Goal: Find contact information: Find contact information

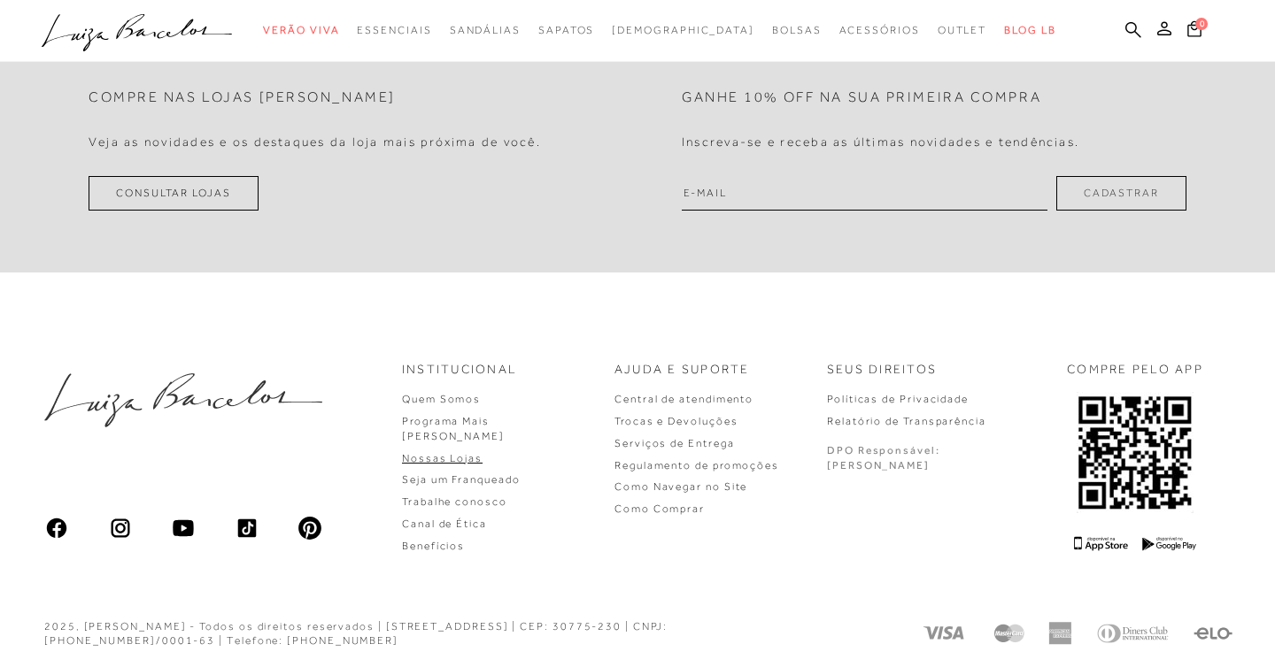
click at [482, 452] on link "Nossas Lojas" at bounding box center [442, 458] width 81 height 12
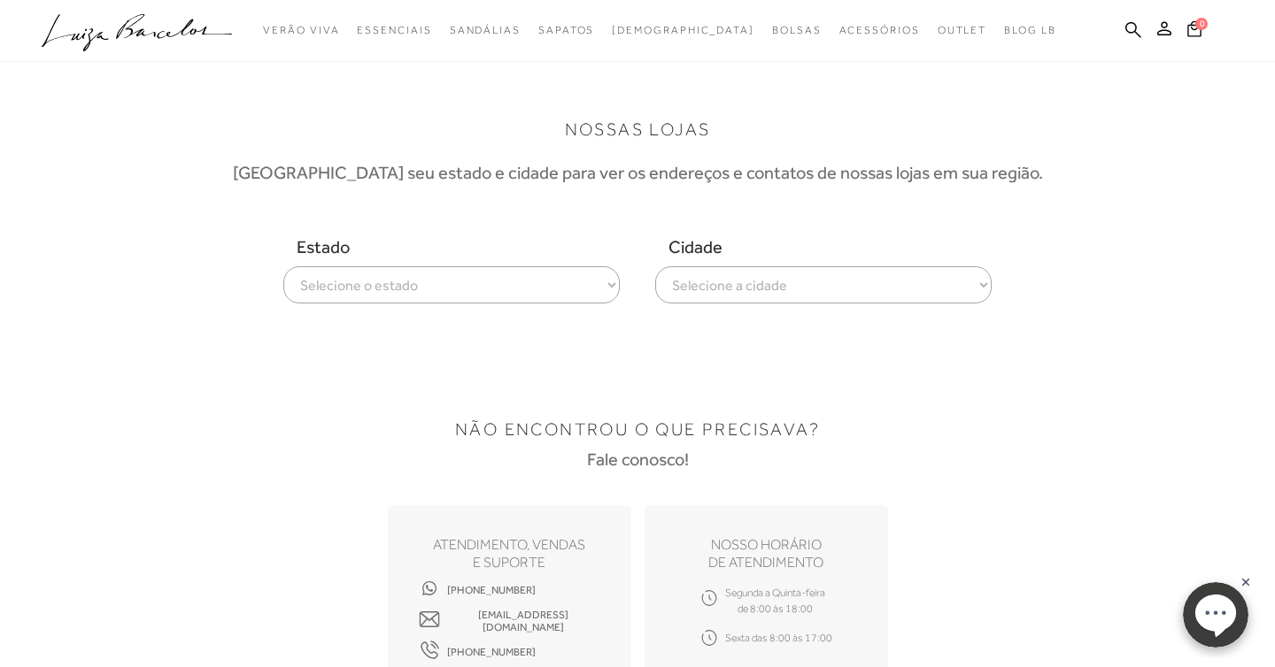
click at [333, 281] on select "Selecione o estado [GEOGRAPHIC_DATA] [GEOGRAPHIC_DATA] [GEOGRAPHIC_DATA] [GEOGR…" at bounding box center [451, 284] width 336 height 37
select select
click at [788, 281] on select "Selecione a cidade ver todas [GEOGRAPHIC_DATA]" at bounding box center [823, 284] width 336 height 37
select select "[GEOGRAPHIC_DATA]"
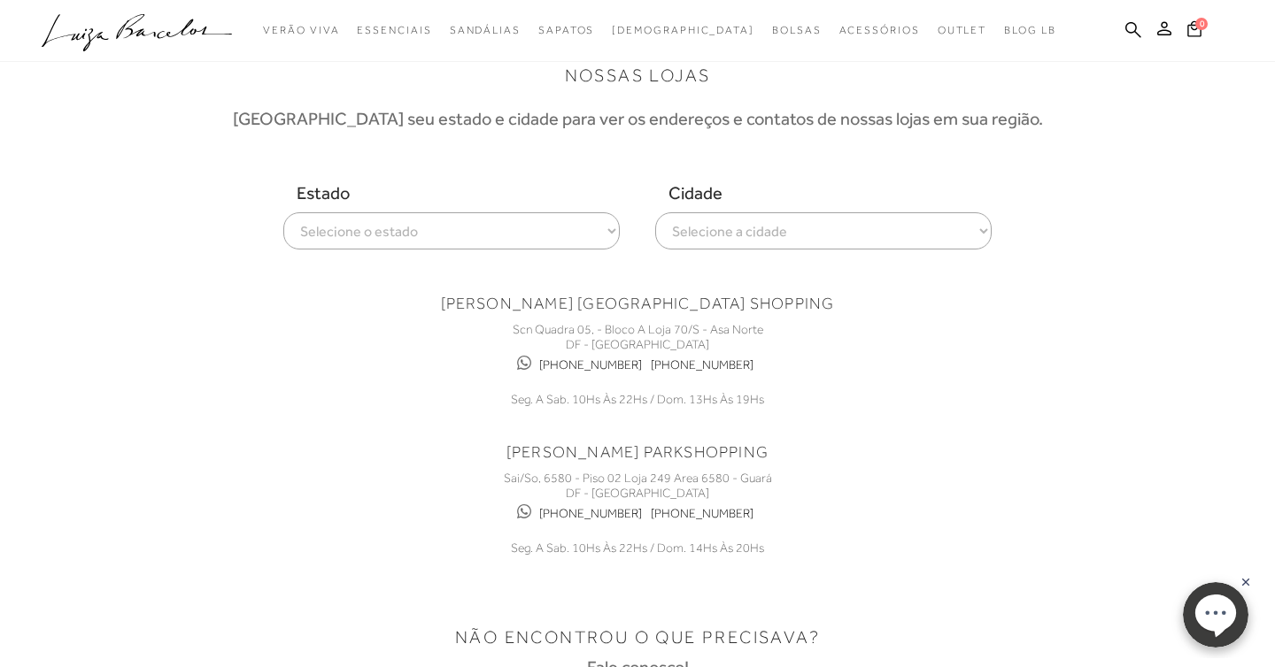
scroll to position [53, 0]
click at [621, 368] on link "[PHONE_NUMBER]" at bounding box center [590, 366] width 103 height 15
click at [590, 512] on link "[PHONE_NUMBER]" at bounding box center [590, 514] width 103 height 15
click at [713, 365] on link "[PHONE_NUMBER]" at bounding box center [702, 366] width 103 height 15
drag, startPoint x: 762, startPoint y: 367, endPoint x: 669, endPoint y: 365, distance: 93.0
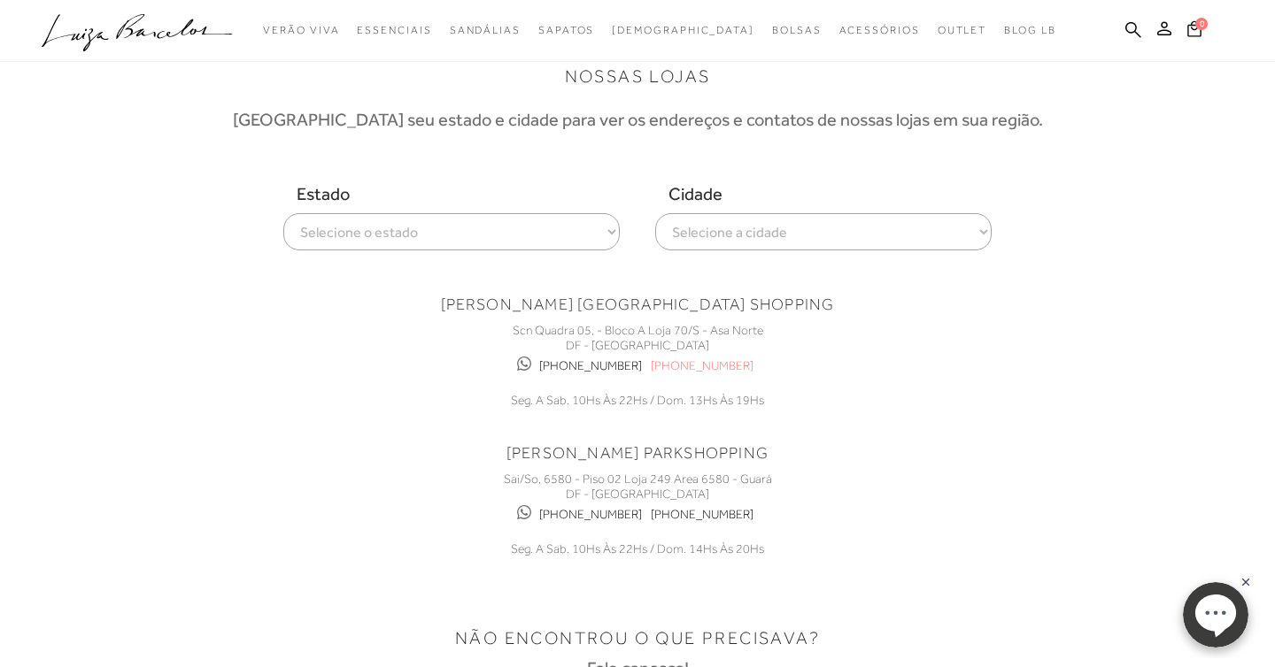
click at [669, 365] on div "[PHONE_NUMBER] [PHONE_NUMBER]" at bounding box center [637, 365] width 531 height 25
copy link "99665-3664"
